Goal: Information Seeking & Learning: Find specific fact

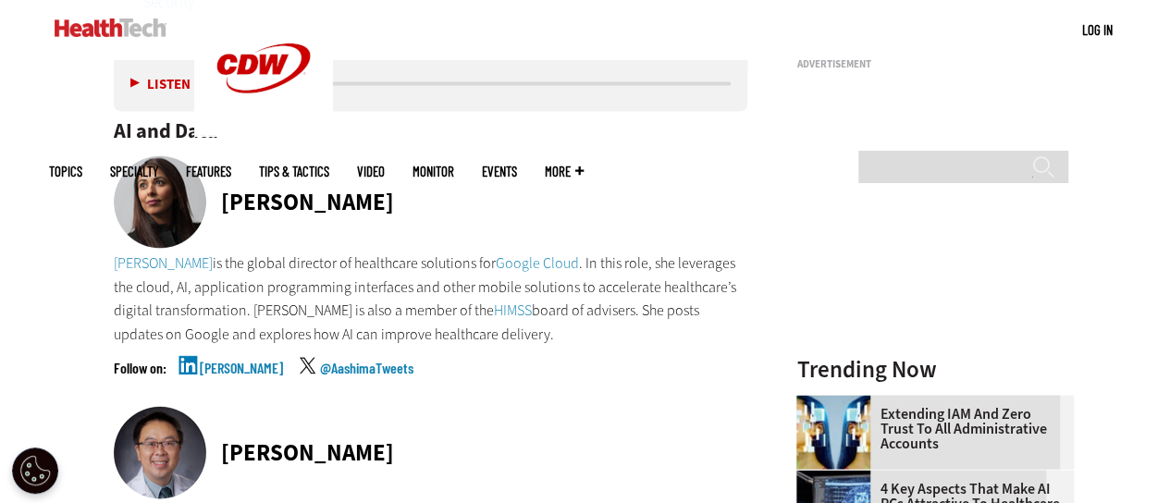
scroll to position [1850, 0]
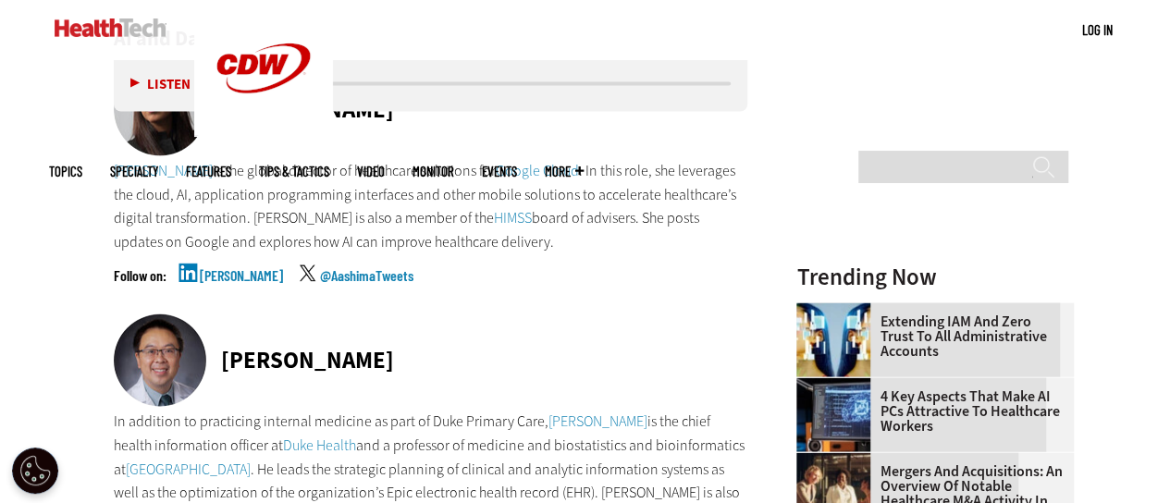
click at [186, 169] on link "[PERSON_NAME]" at bounding box center [163, 170] width 99 height 19
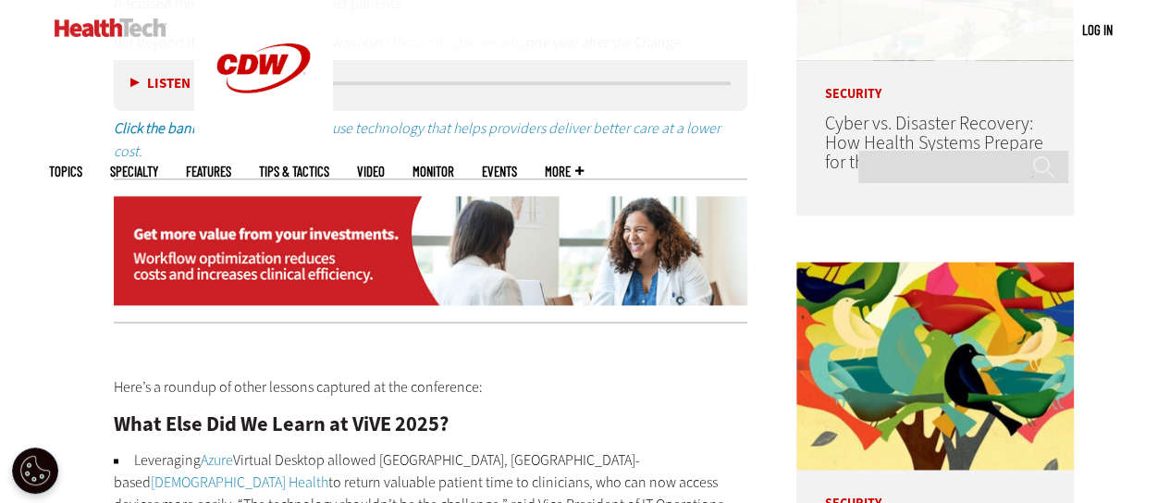
scroll to position [1203, 0]
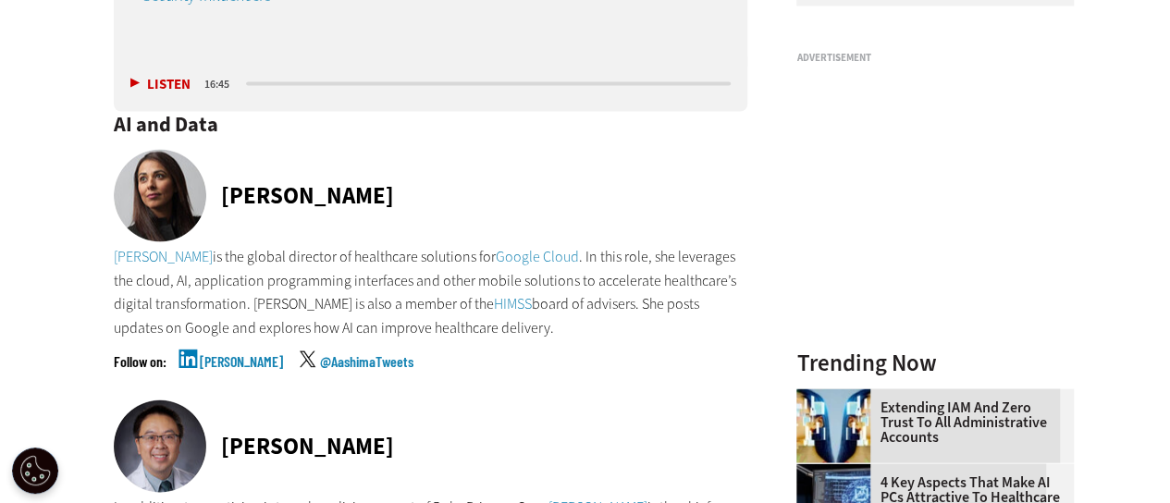
scroll to position [1756, 0]
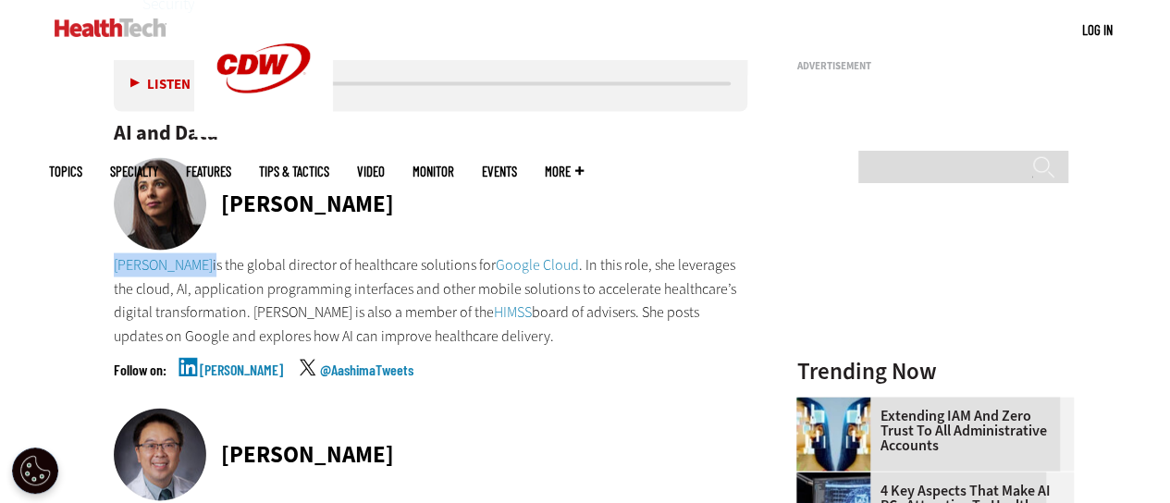
drag, startPoint x: 207, startPoint y: 264, endPoint x: 113, endPoint y: 264, distance: 94.4
click at [114, 264] on p "[PERSON_NAME] is the global director of healthcare solutions for Google Cloud .…" at bounding box center [431, 301] width 635 height 94
copy p "[PERSON_NAME]"
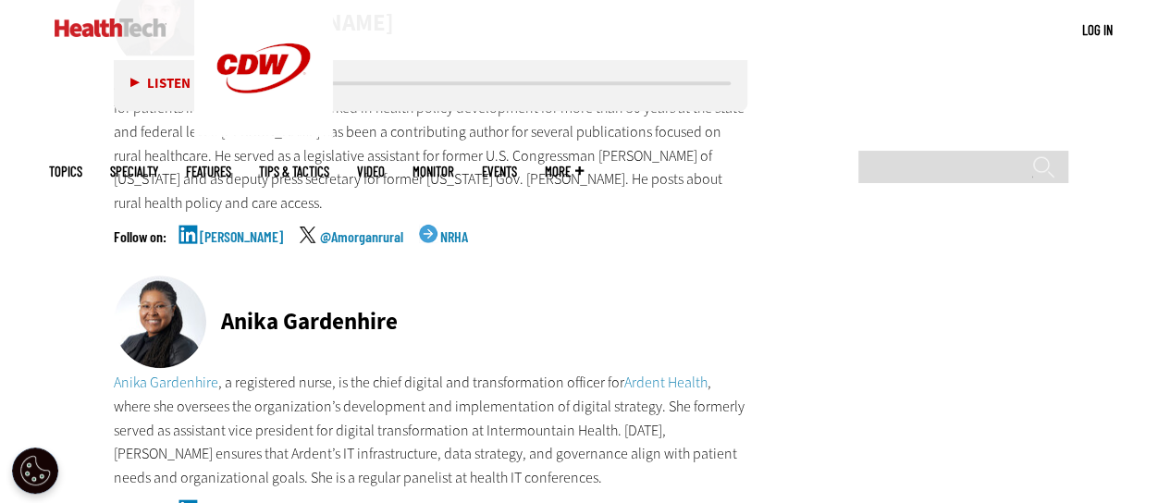
scroll to position [7678, 0]
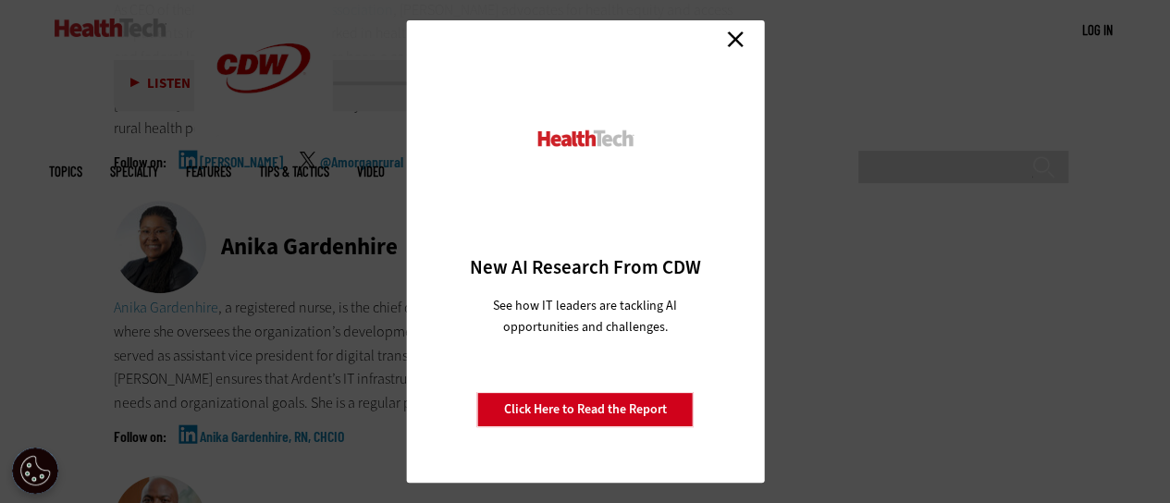
click at [736, 46] on link "Close" at bounding box center [736, 39] width 28 height 28
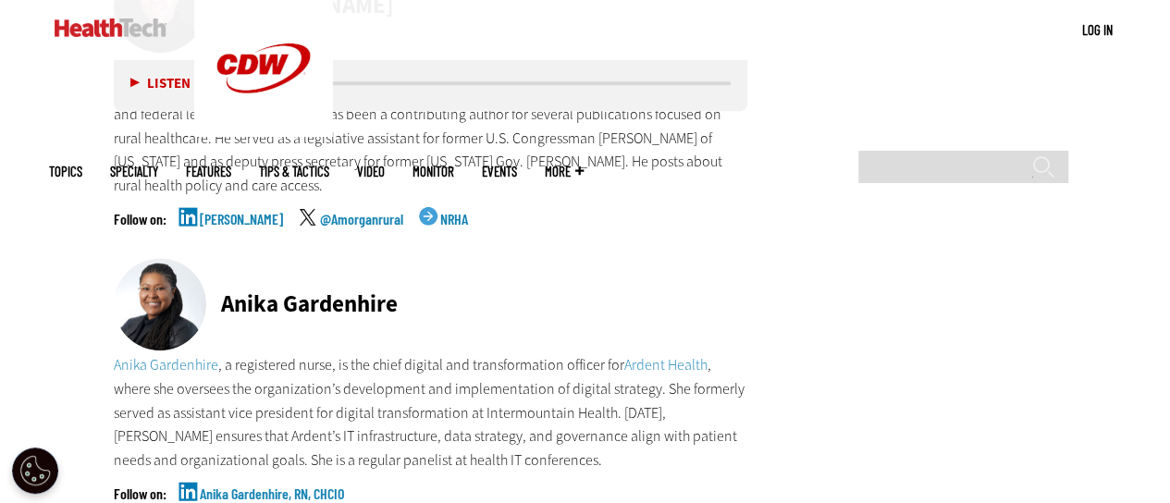
scroll to position [7585, 0]
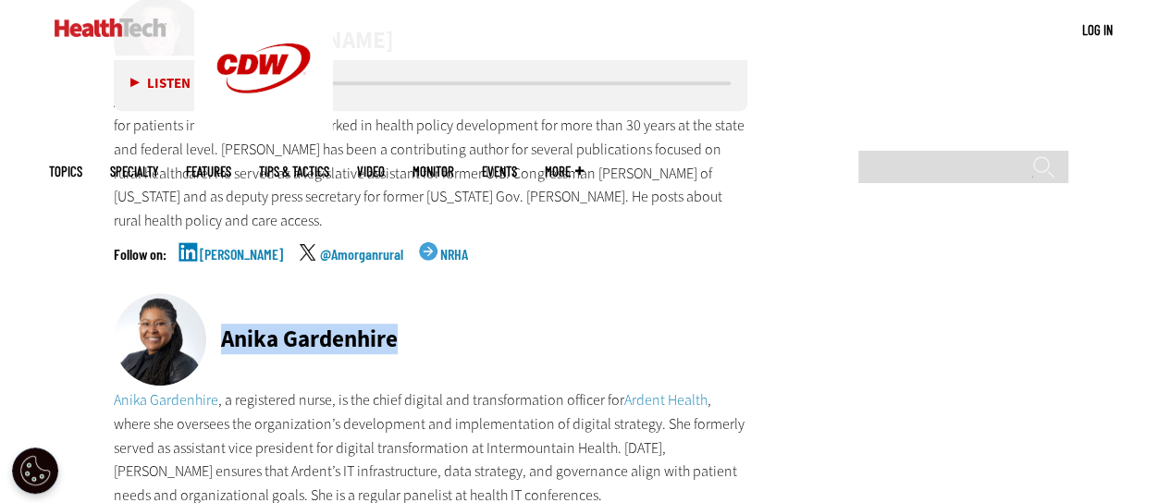
drag, startPoint x: 398, startPoint y: 277, endPoint x: 224, endPoint y: 289, distance: 174.4
click at [224, 293] on div "Anika Gardenhire" at bounding box center [431, 340] width 635 height 95
copy div "Anika Gardenhire"
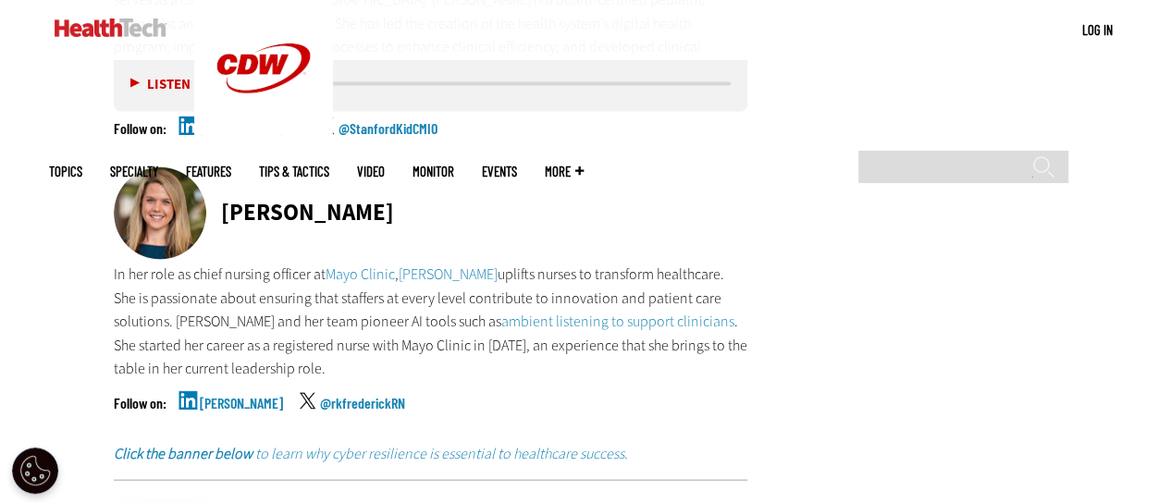
scroll to position [8788, 0]
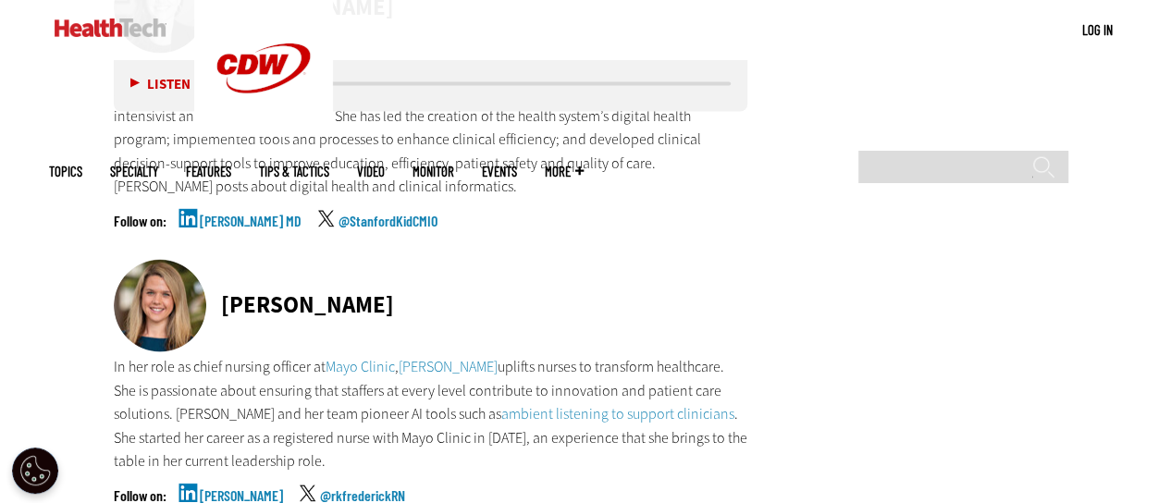
drag, startPoint x: 416, startPoint y: 247, endPoint x: 220, endPoint y: 253, distance: 196.2
click at [220, 260] on div "[PERSON_NAME]" at bounding box center [431, 307] width 635 height 95
copy div "[PERSON_NAME]"
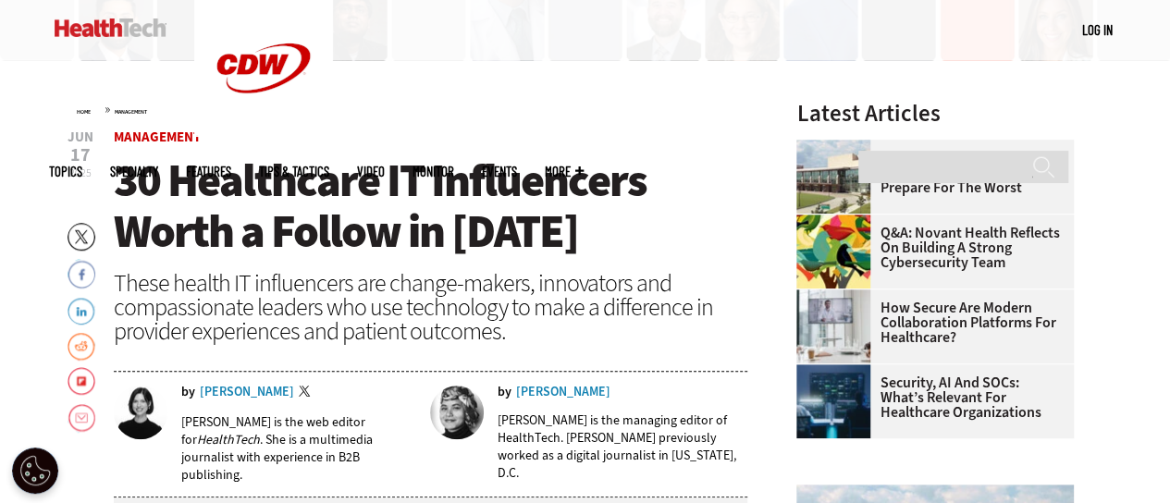
scroll to position [555, 0]
